Goal: Task Accomplishment & Management: Manage account settings

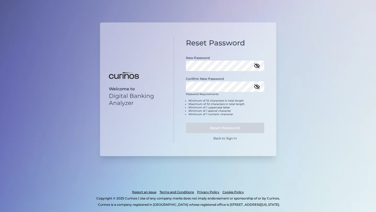
click at [257, 67] on icon "button" at bounding box center [257, 66] width 6 height 6
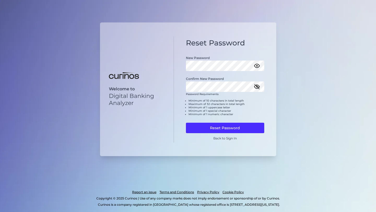
click at [255, 85] on icon "button" at bounding box center [257, 86] width 6 height 6
click at [227, 126] on button "Reset Password" at bounding box center [225, 128] width 78 height 10
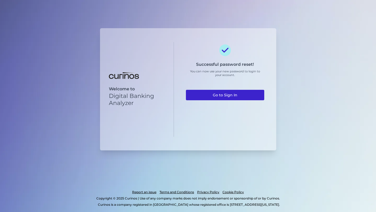
click at [232, 96] on link "Go to Sign In" at bounding box center [225, 95] width 78 height 10
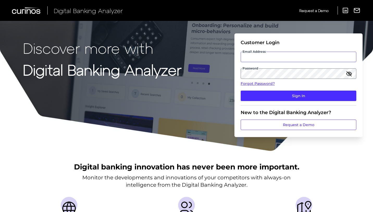
type input "superadmin.test5124@meta.ua"
click at [352, 71] on icon "button" at bounding box center [349, 73] width 6 height 6
click at [309, 60] on input "superadmin.test5124@meta.ua" at bounding box center [299, 57] width 116 height 10
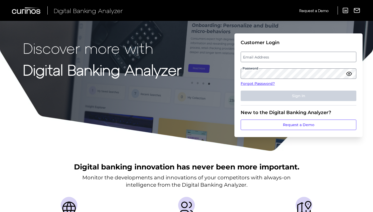
click at [266, 56] on label "Email Address" at bounding box center [298, 56] width 115 height 9
click at [266, 56] on input "email" at bounding box center [299, 57] width 116 height 10
paste input "mailto:trial.test5124@gmail.com"
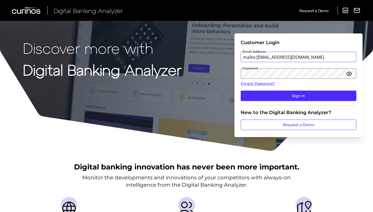
click at [257, 57] on input "mailto:trial.test5124@gmail.com" at bounding box center [299, 57] width 116 height 10
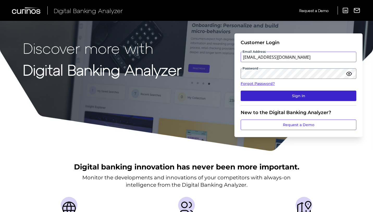
type input "trial.test5124@gmail.com"
click at [283, 95] on button "Sign In" at bounding box center [299, 96] width 116 height 10
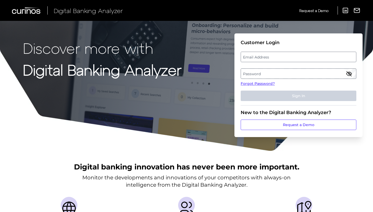
click at [275, 58] on label "Email Address" at bounding box center [298, 56] width 115 height 9
click at [275, 58] on input "[EMAIL_ADDRESS][DOMAIN_NAME]" at bounding box center [299, 57] width 116 height 10
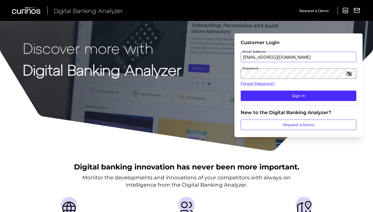
click at [310, 59] on input "[EMAIL_ADDRESS][DOMAIN_NAME]" at bounding box center [299, 57] width 116 height 10
click at [313, 57] on input "[EMAIL_ADDRESS][DOMAIN_NAME]" at bounding box center [299, 57] width 116 height 10
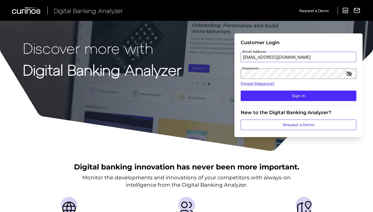
click at [313, 57] on input "[EMAIL_ADDRESS][DOMAIN_NAME]" at bounding box center [299, 57] width 116 height 10
paste input "mailto:[EMAIL_ADDRESS][DOMAIN_NAME]"
click at [258, 57] on input "mailto:[EMAIL_ADDRESS][DOMAIN_NAME]" at bounding box center [299, 57] width 116 height 10
type input "[EMAIL_ADDRESS][DOMAIN_NAME]"
click at [350, 74] on icon "button" at bounding box center [349, 74] width 5 height 4
